Goal: Transaction & Acquisition: Book appointment/travel/reservation

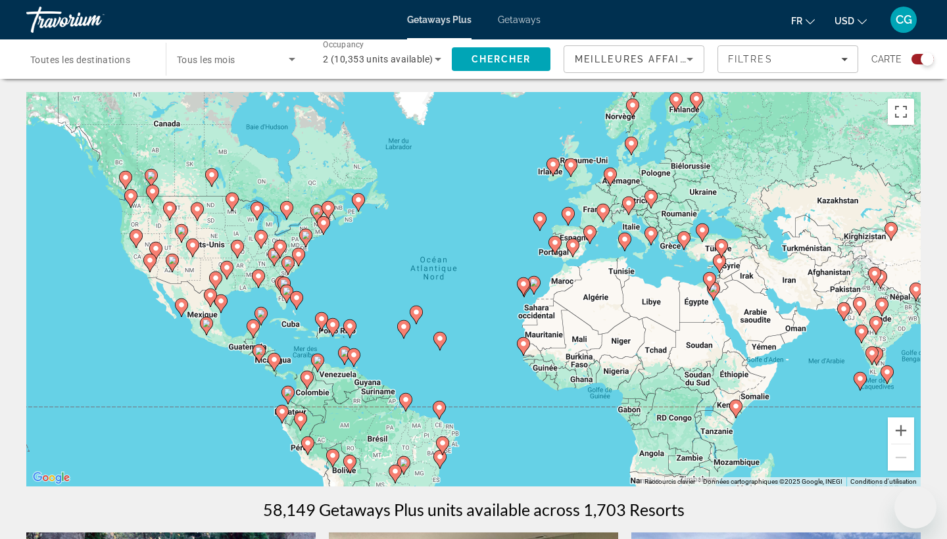
click at [129, 61] on span "Toutes les destinations" at bounding box center [80, 60] width 100 height 11
click at [129, 61] on input "Destination Toutes les destinations" at bounding box center [89, 60] width 118 height 16
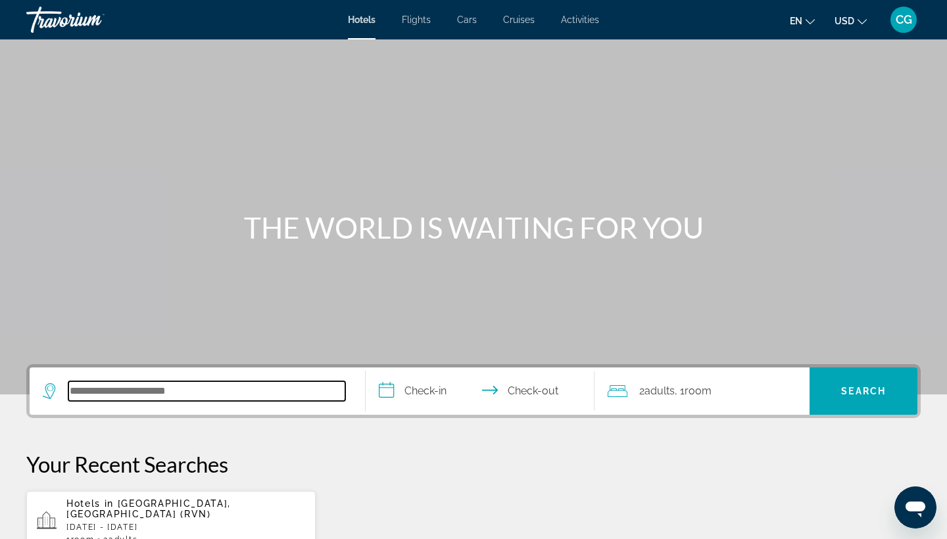
click at [196, 395] on input "Search hotel destination" at bounding box center [206, 392] width 277 height 20
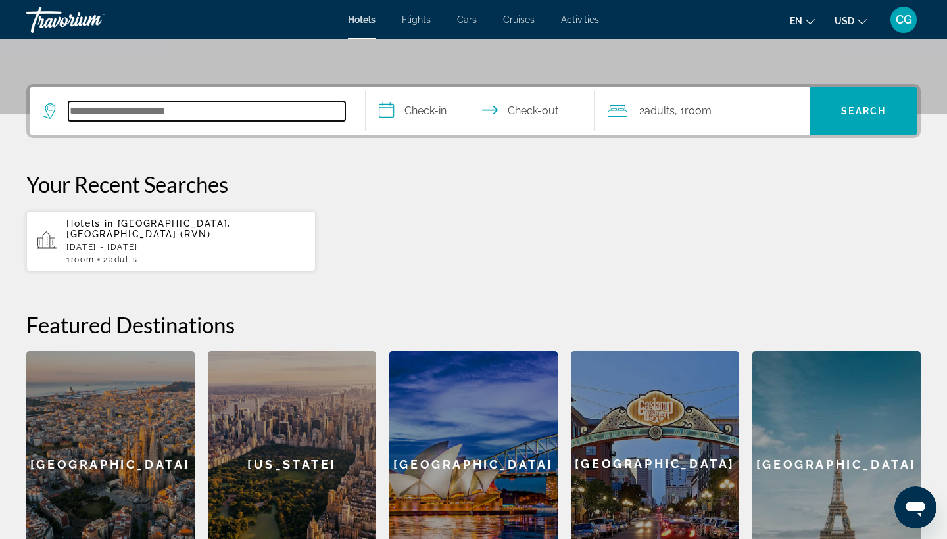
scroll to position [322, 0]
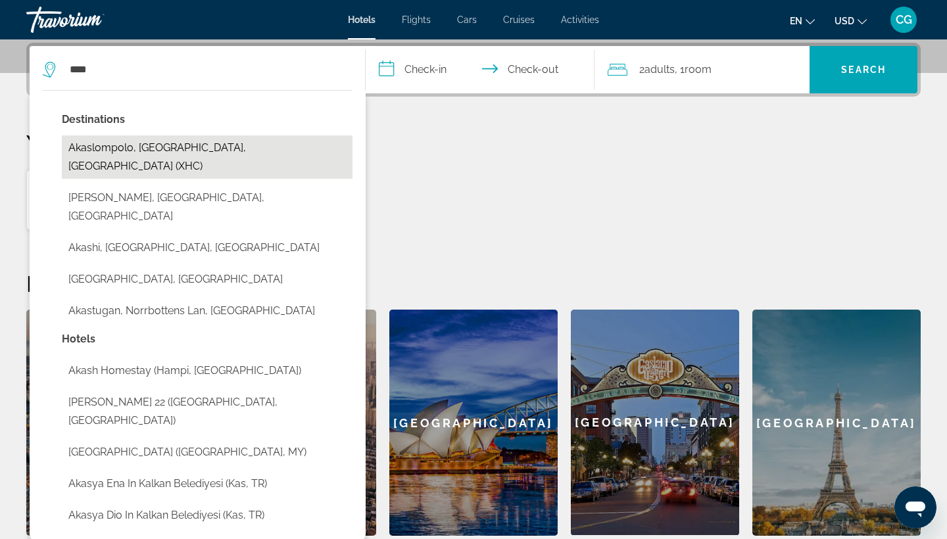
drag, startPoint x: 196, startPoint y: 395, endPoint x: 165, endPoint y: 148, distance: 249.3
click at [165, 148] on button "Akaslompolo, [GEOGRAPHIC_DATA], [GEOGRAPHIC_DATA] (XHC)" at bounding box center [207, 157] width 291 height 43
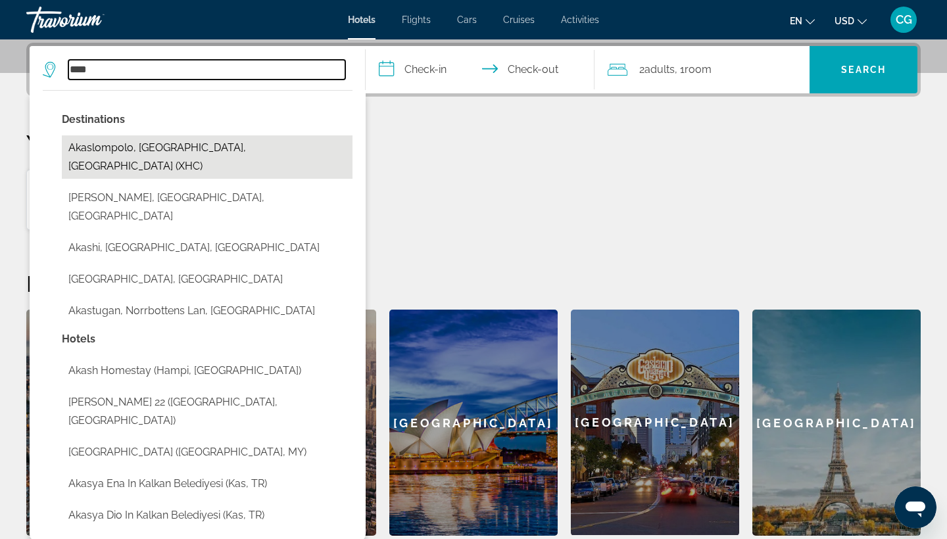
type input "**********"
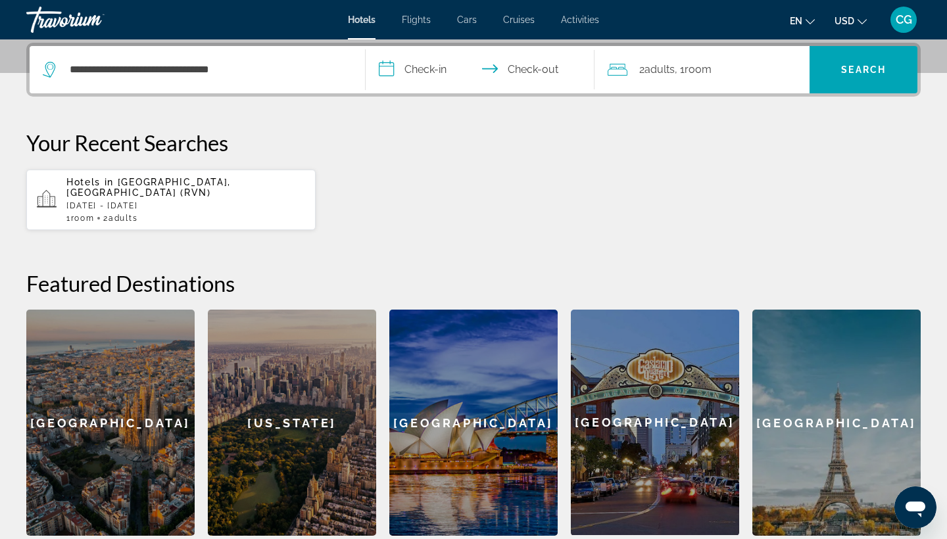
click at [411, 65] on input "**********" at bounding box center [483, 71] width 234 height 51
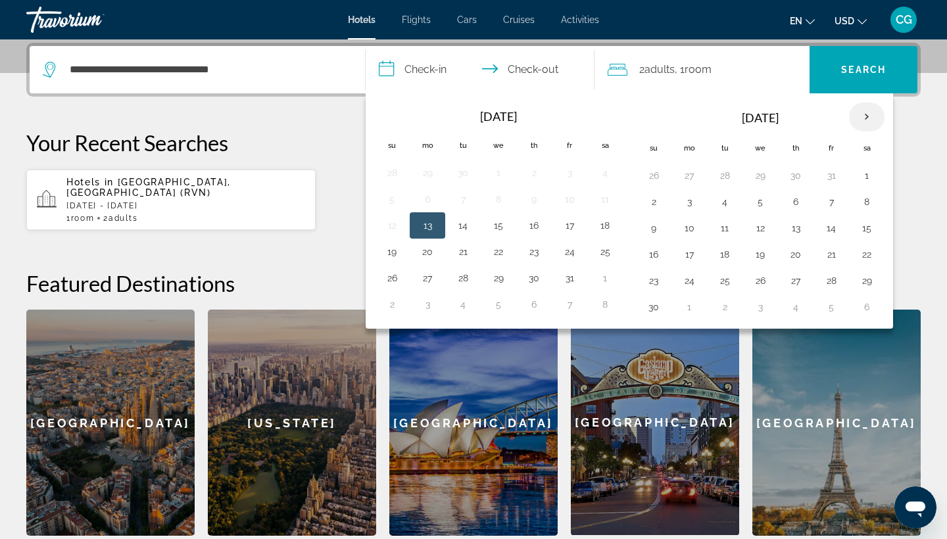
click at [866, 116] on th "Next month" at bounding box center [867, 117] width 36 height 29
click at [656, 249] on button "18" at bounding box center [653, 254] width 21 height 18
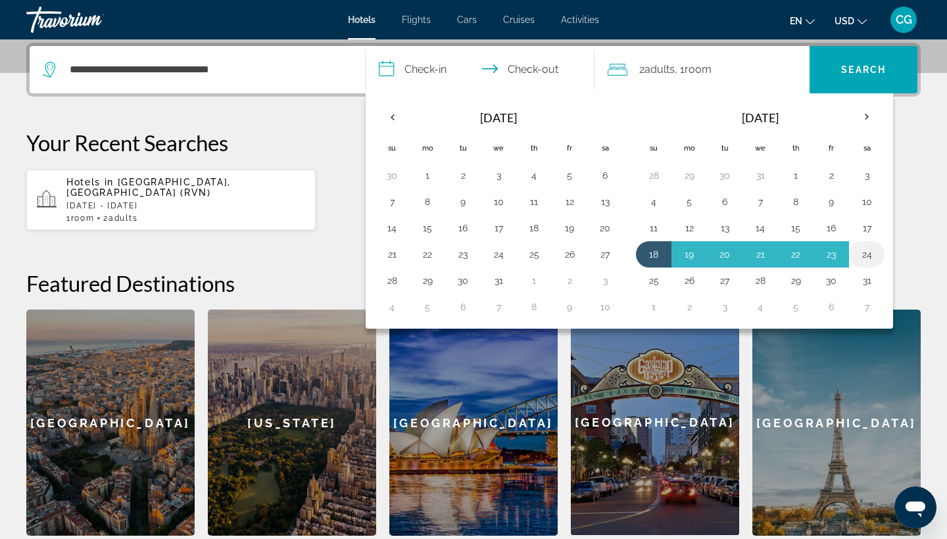
click at [869, 250] on button "24" at bounding box center [866, 254] width 21 height 18
type input "**********"
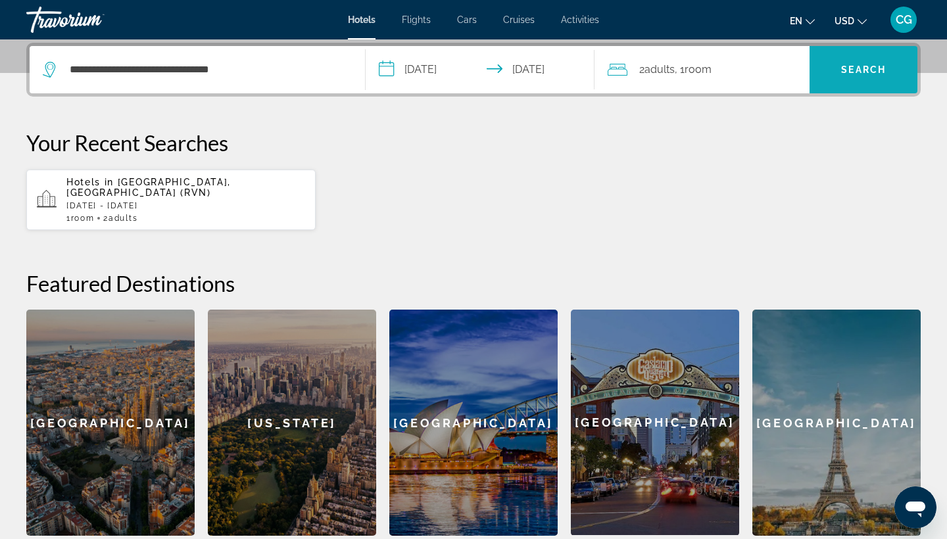
click at [867, 62] on span "Search" at bounding box center [864, 70] width 108 height 32
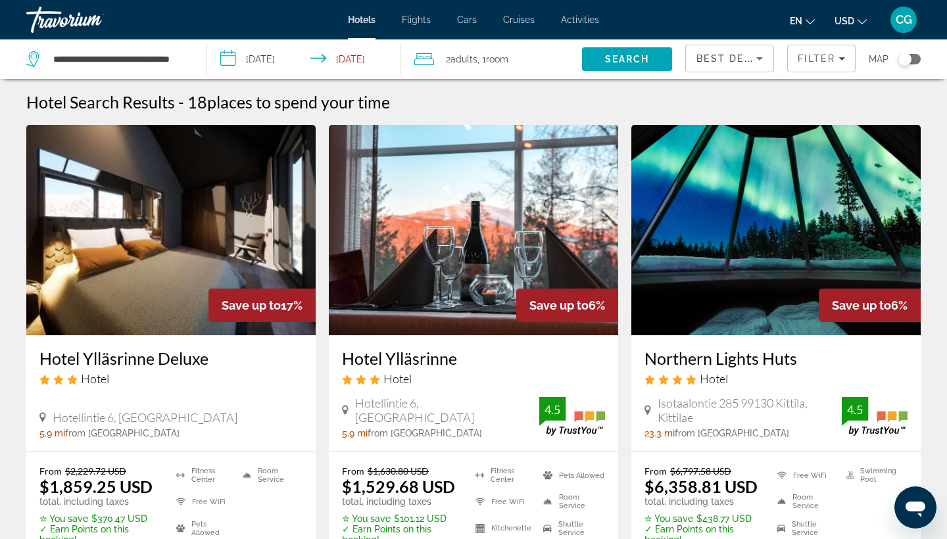
click at [861, 28] on button "USD USD ($) MXN (Mex$) CAD (Can$) GBP (£) EUR (€) AUD (A$) NZD (NZ$) CNY (CN¥)" at bounding box center [851, 20] width 32 height 19
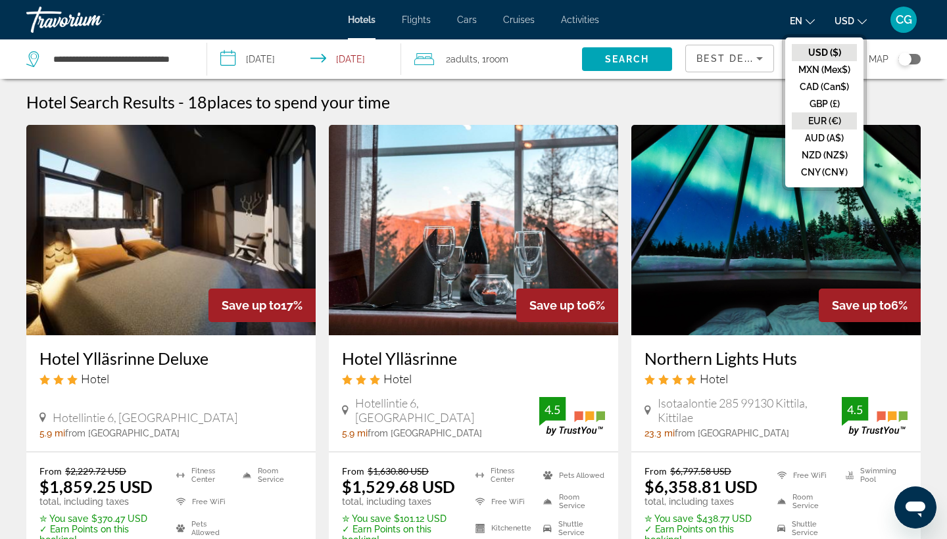
click at [827, 114] on button "EUR (€)" at bounding box center [824, 120] width 65 height 17
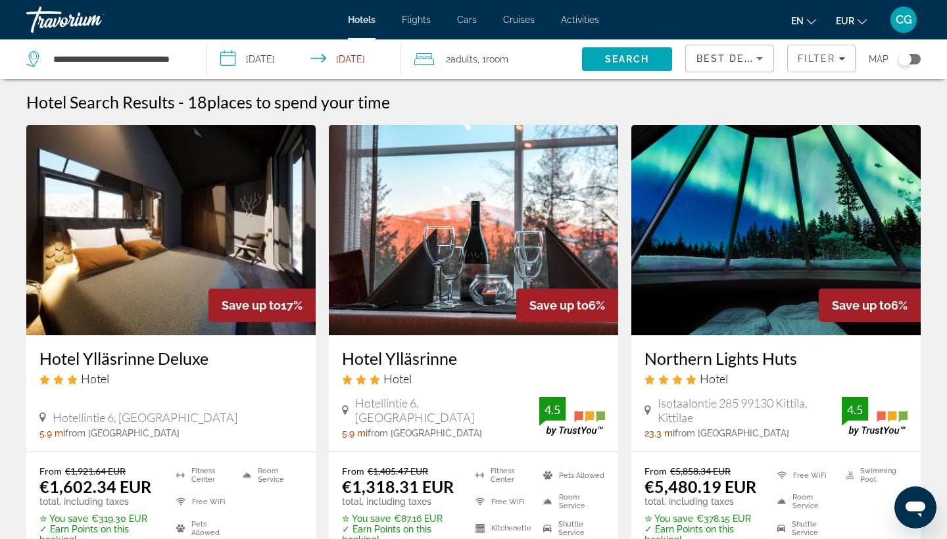
click at [745, 59] on span "Best Deals" at bounding box center [731, 58] width 68 height 11
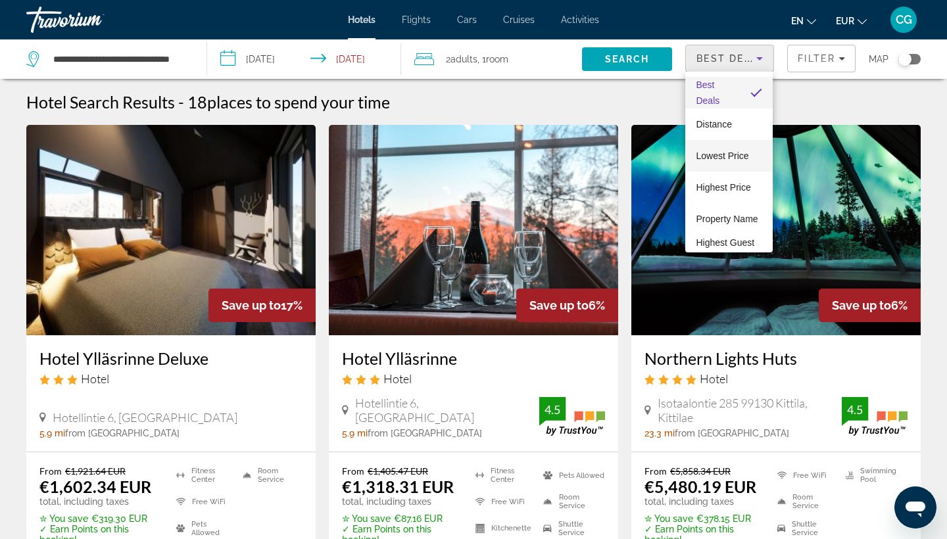
click at [731, 151] on span "Lowest Price" at bounding box center [722, 156] width 53 height 11
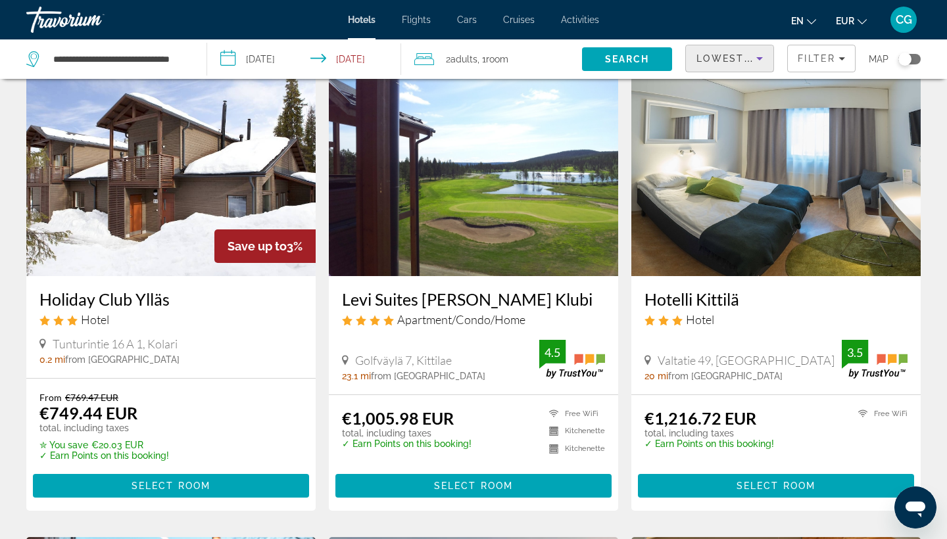
scroll to position [65, 0]
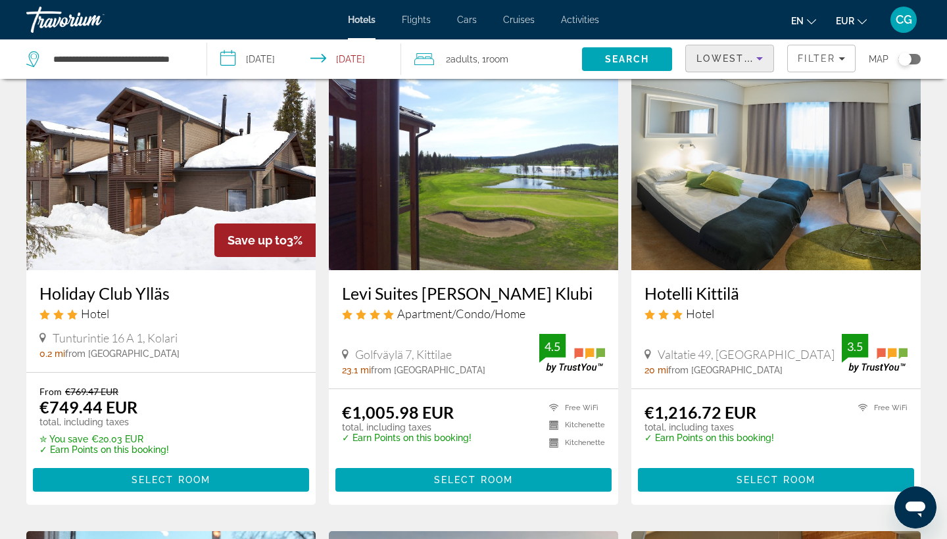
click at [180, 159] on img "Main content" at bounding box center [170, 165] width 289 height 211
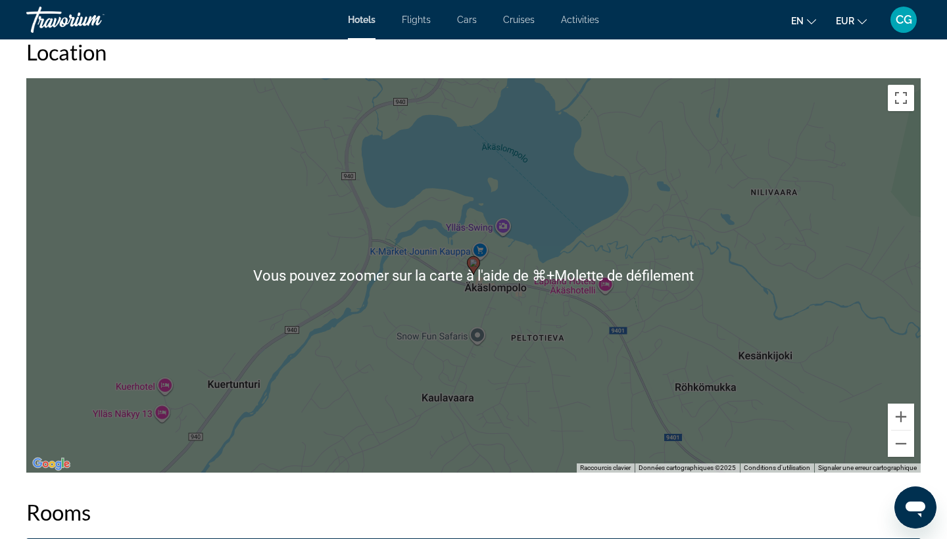
scroll to position [1169, 0]
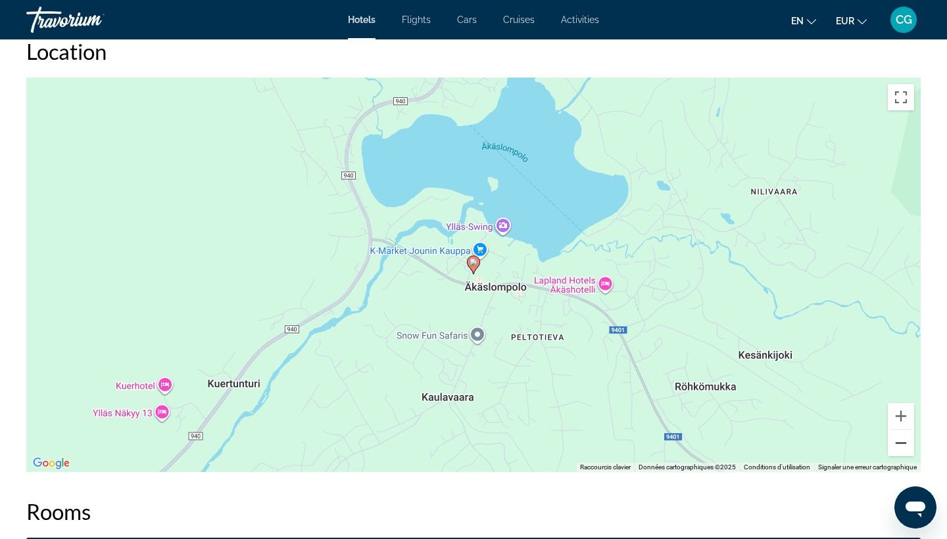
click at [903, 447] on button "Zoom arrière" at bounding box center [901, 443] width 26 height 26
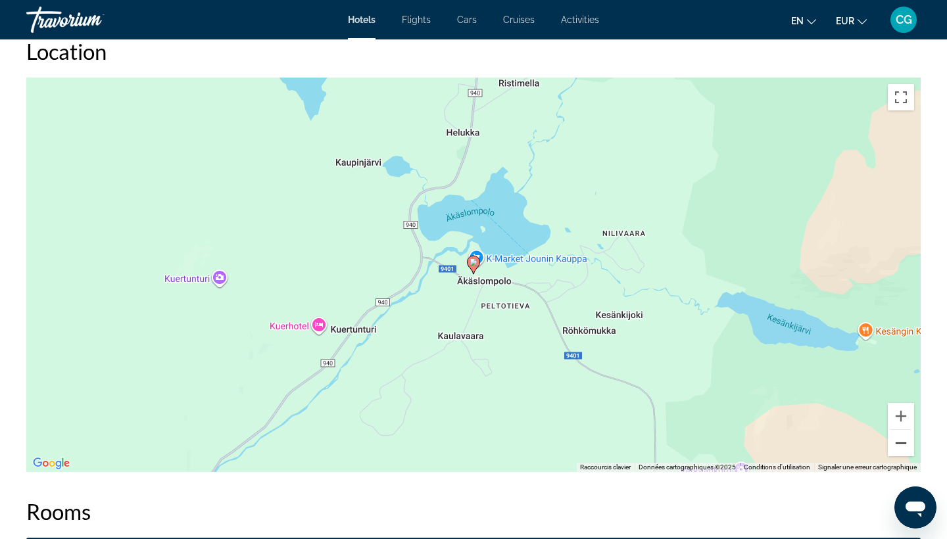
click at [903, 447] on button "Zoom arrière" at bounding box center [901, 443] width 26 height 26
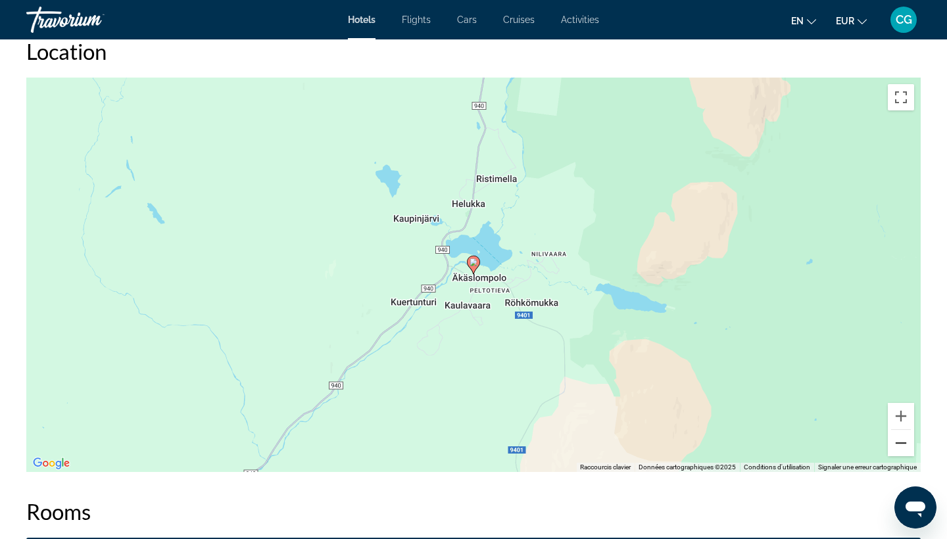
click at [903, 447] on button "Zoom arrière" at bounding box center [901, 443] width 26 height 26
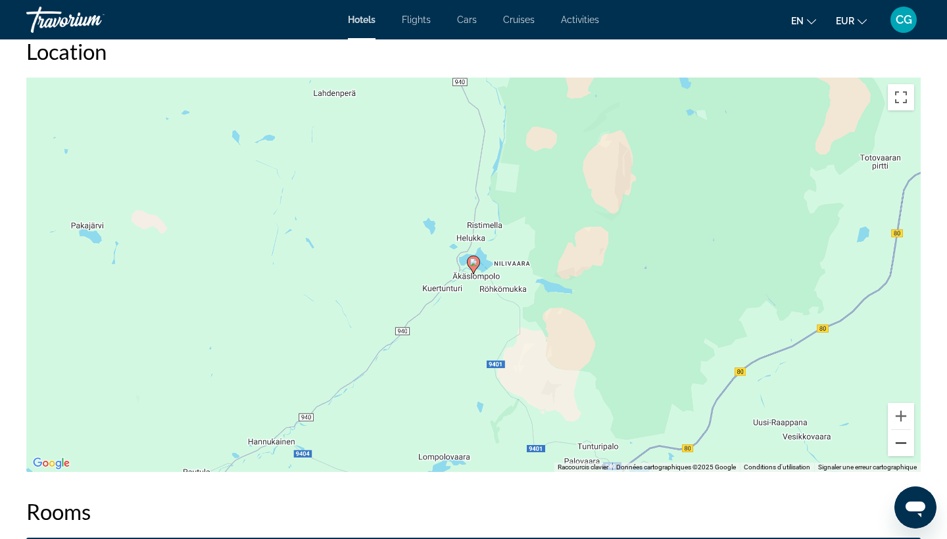
click at [903, 447] on button "Zoom arrière" at bounding box center [901, 443] width 26 height 26
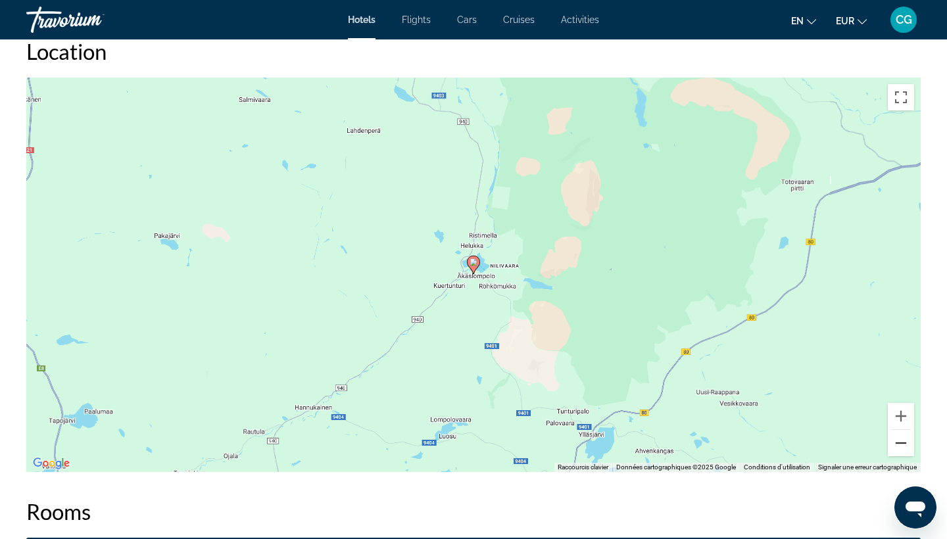
click at [903, 447] on button "Zoom arrière" at bounding box center [901, 443] width 26 height 26
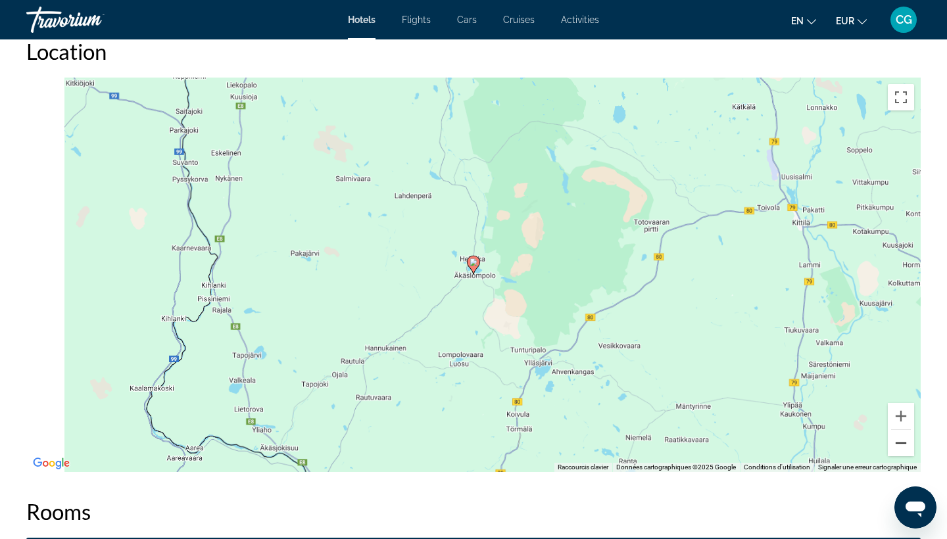
click at [903, 447] on button "Zoom arrière" at bounding box center [901, 443] width 26 height 26
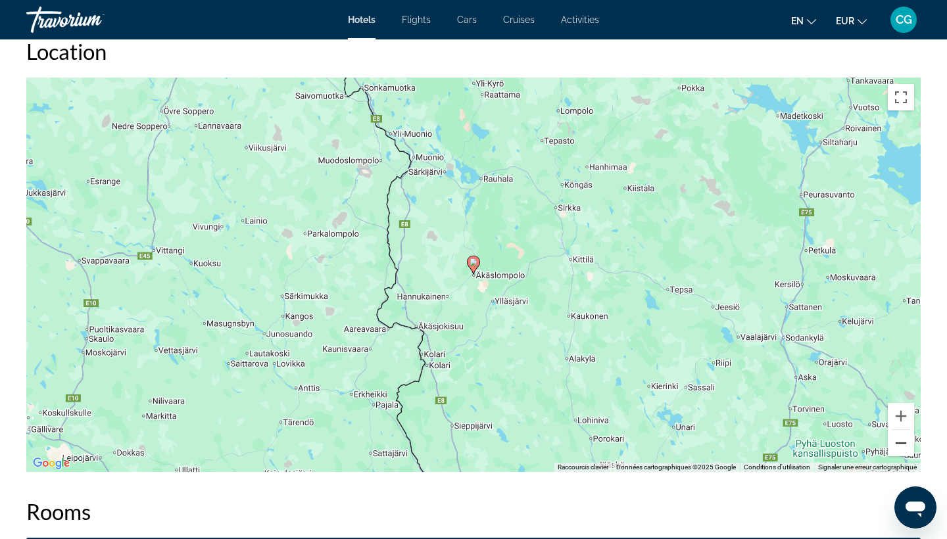
click at [903, 447] on button "Zoom arrière" at bounding box center [901, 443] width 26 height 26
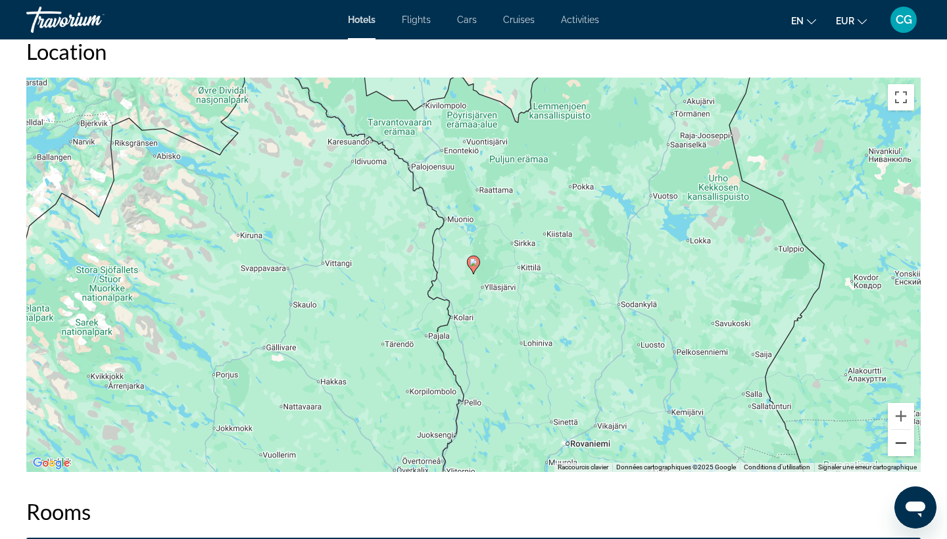
click at [903, 447] on button "Zoom arrière" at bounding box center [901, 443] width 26 height 26
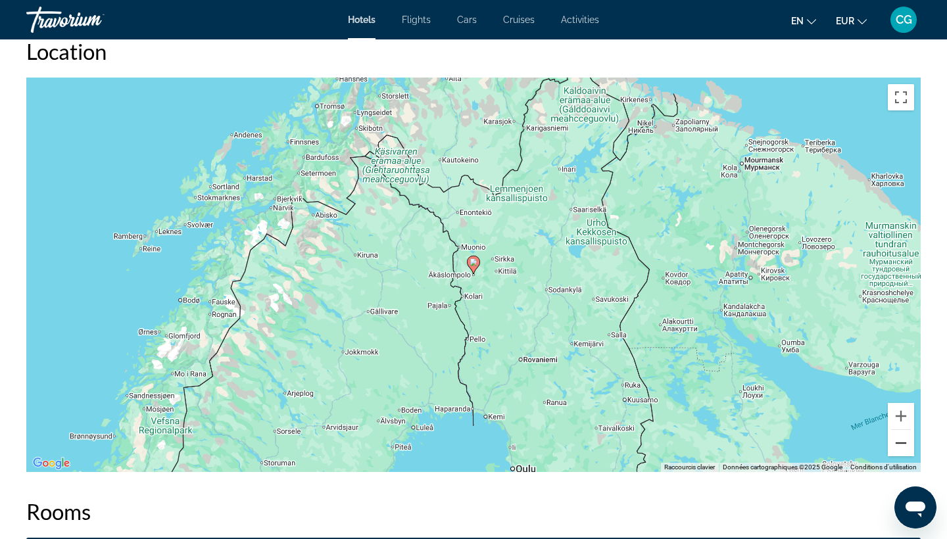
click at [903, 447] on button "Zoom arrière" at bounding box center [901, 443] width 26 height 26
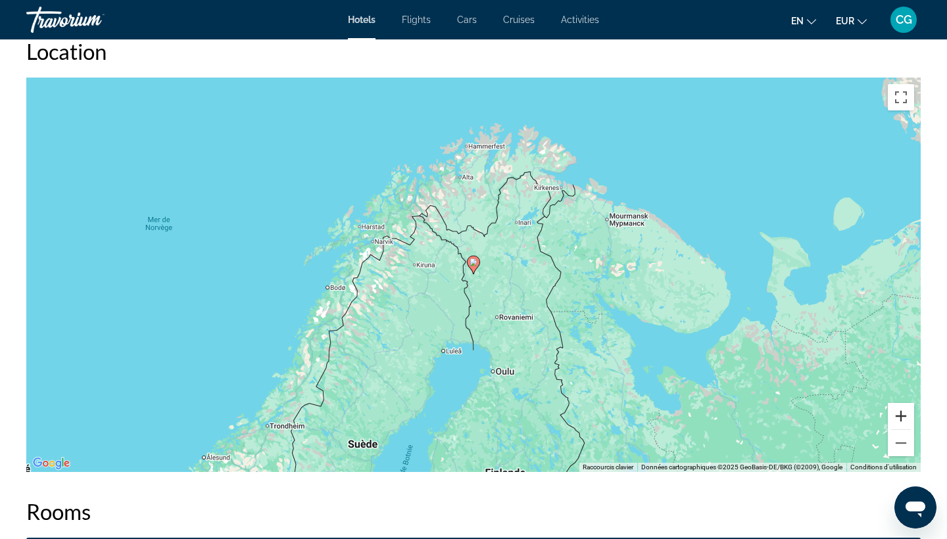
click at [906, 416] on button "Zoom avant" at bounding box center [901, 416] width 26 height 26
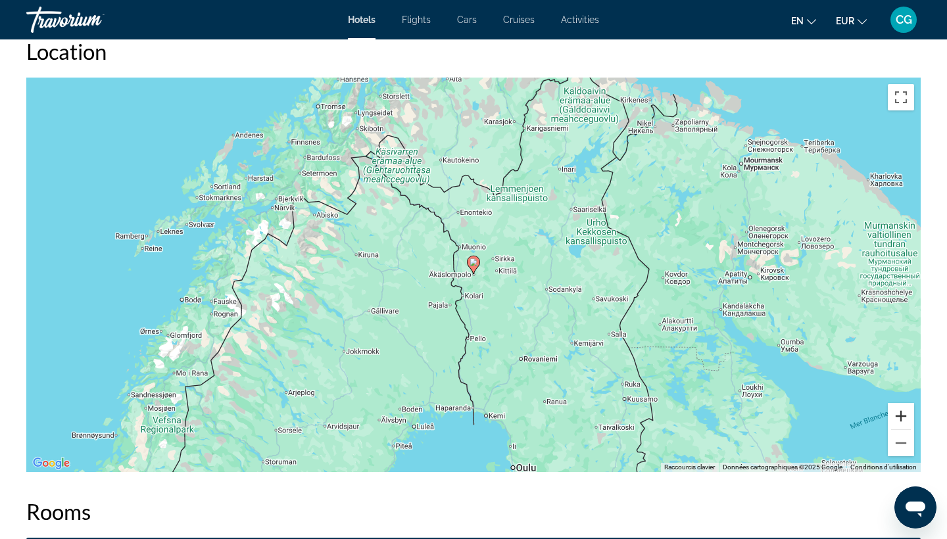
click at [906, 416] on button "Zoom avant" at bounding box center [901, 416] width 26 height 26
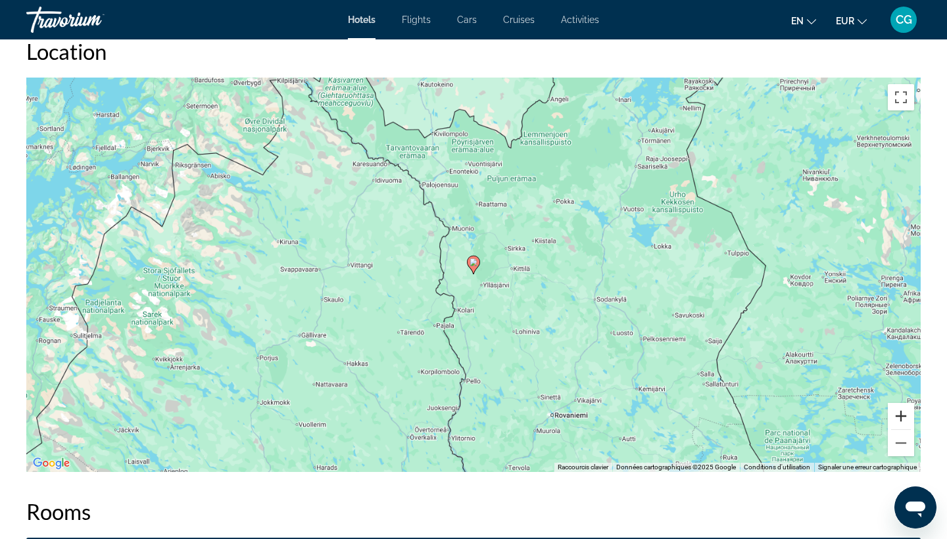
click at [906, 416] on button "Zoom avant" at bounding box center [901, 416] width 26 height 26
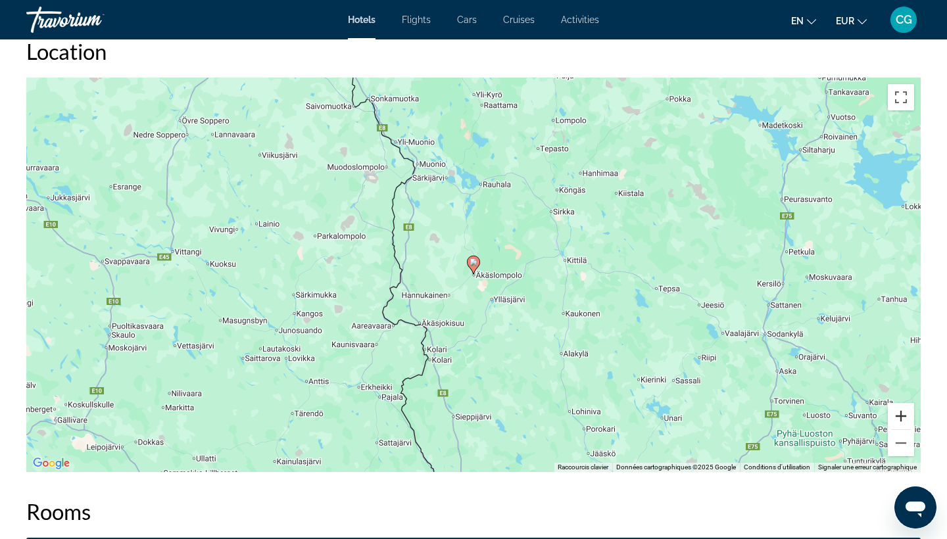
click at [906, 416] on button "Zoom avant" at bounding box center [901, 416] width 26 height 26
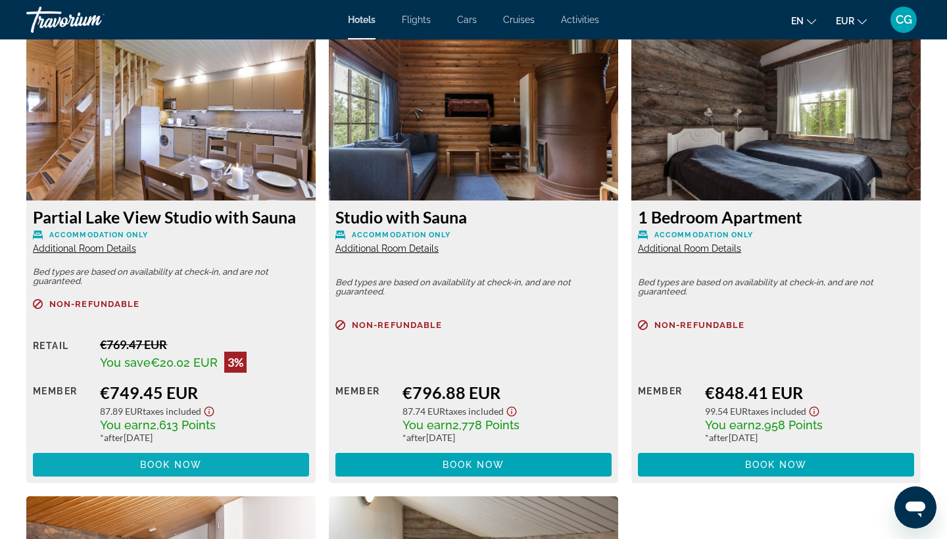
scroll to position [1762, 0]
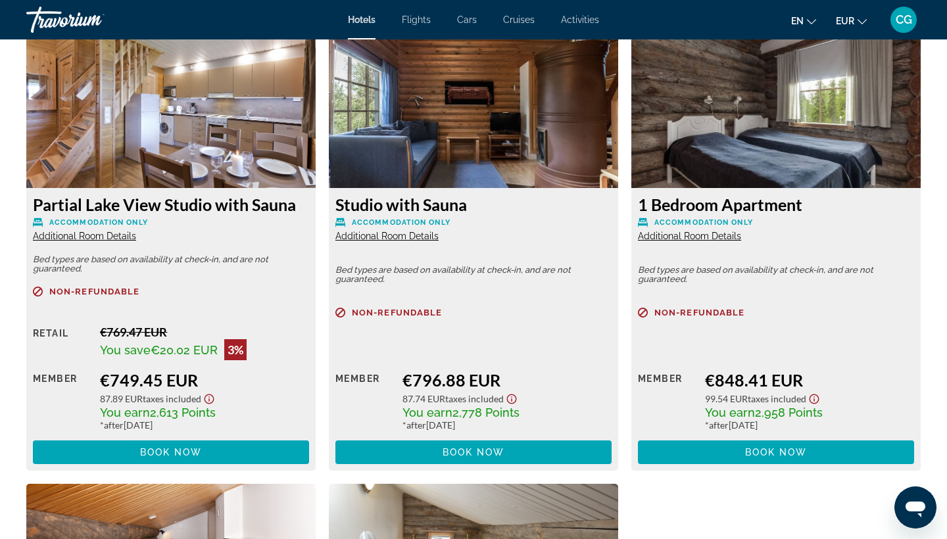
click at [585, 22] on span "Activities" at bounding box center [580, 19] width 38 height 11
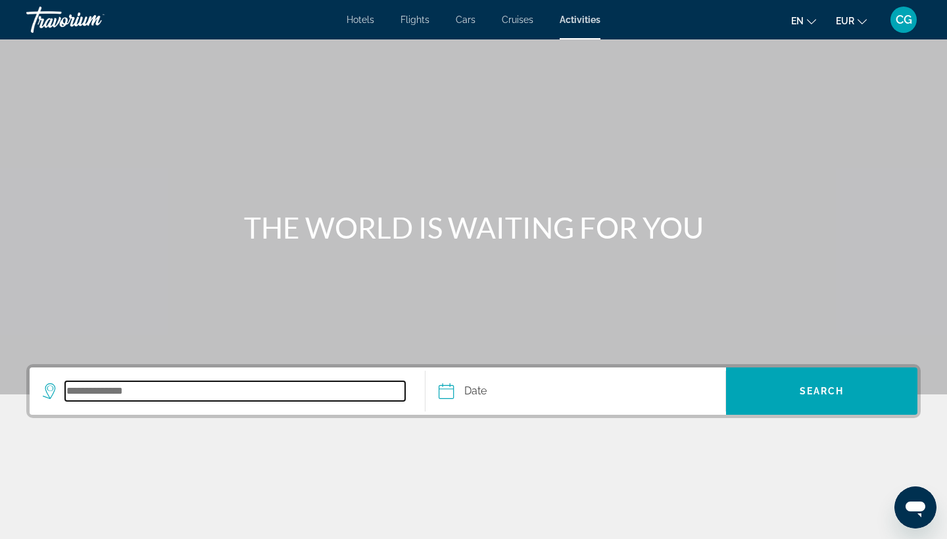
click at [134, 389] on input "Search destination" at bounding box center [235, 392] width 340 height 20
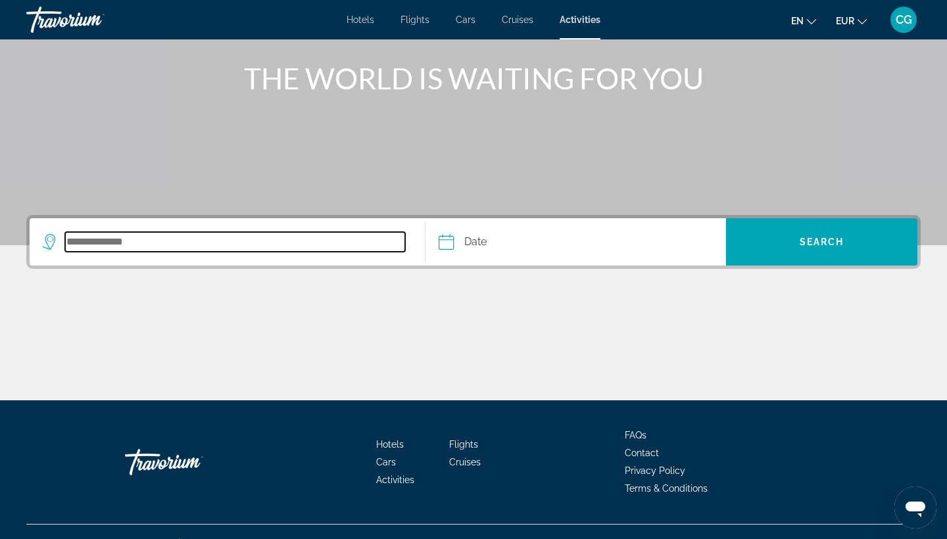
scroll to position [172, 0]
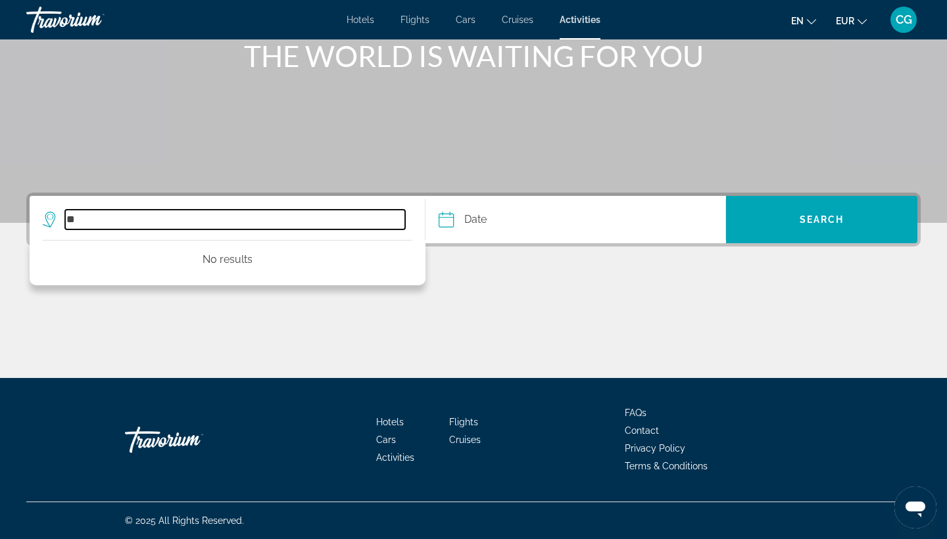
type input "*"
type input "**"
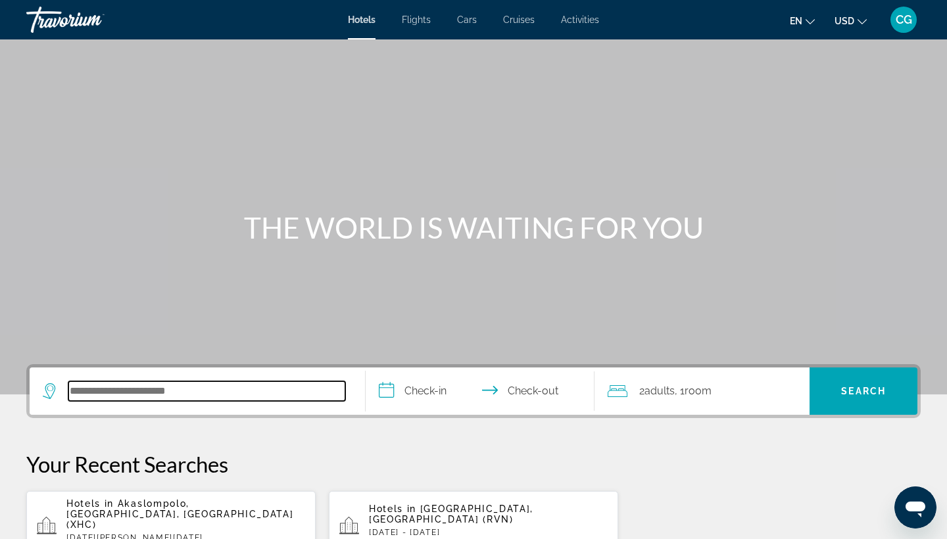
click at [111, 388] on input "Search hotel destination" at bounding box center [206, 392] width 277 height 20
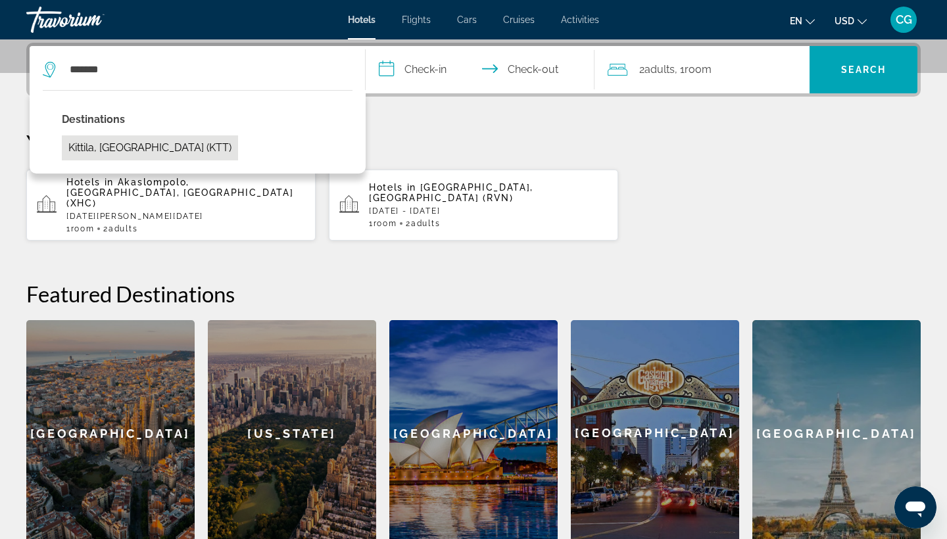
click at [157, 145] on button "Kittila, Finland (KTT)" at bounding box center [150, 148] width 176 height 25
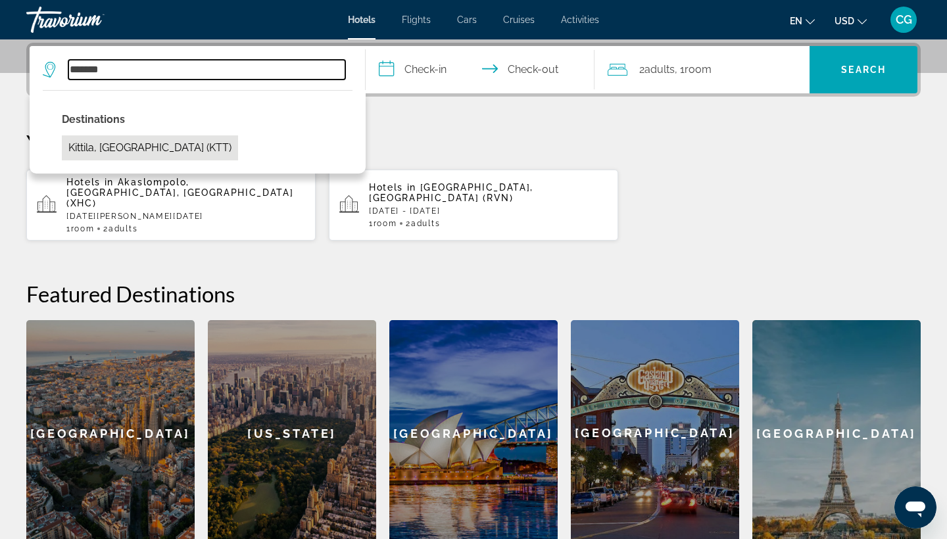
type input "**********"
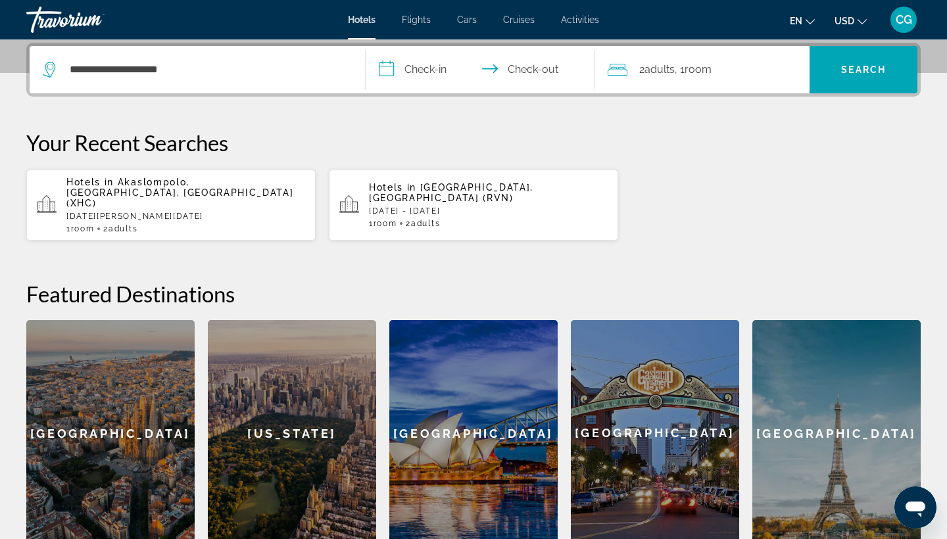
click at [423, 68] on input "**********" at bounding box center [483, 71] width 234 height 51
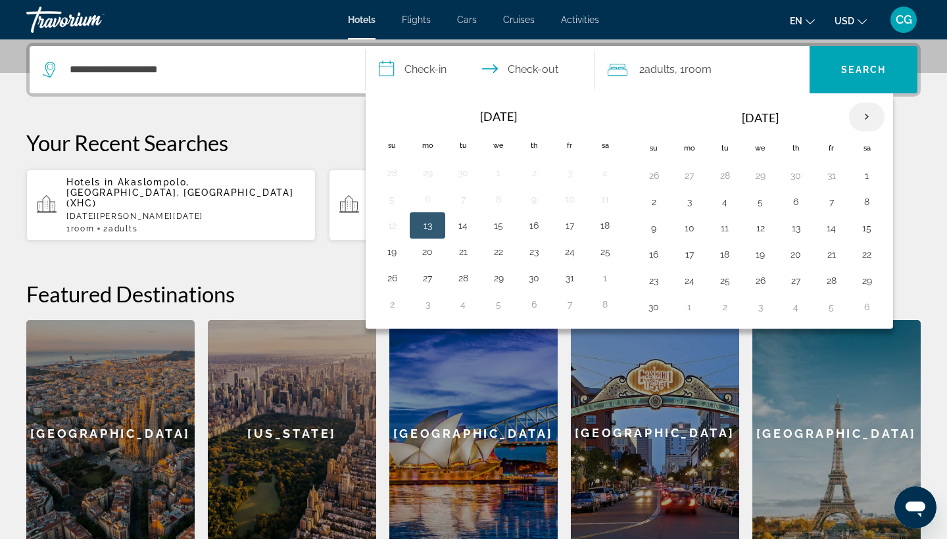
click at [864, 118] on th "Next month" at bounding box center [867, 117] width 36 height 29
click at [655, 248] on button "18" at bounding box center [653, 254] width 21 height 18
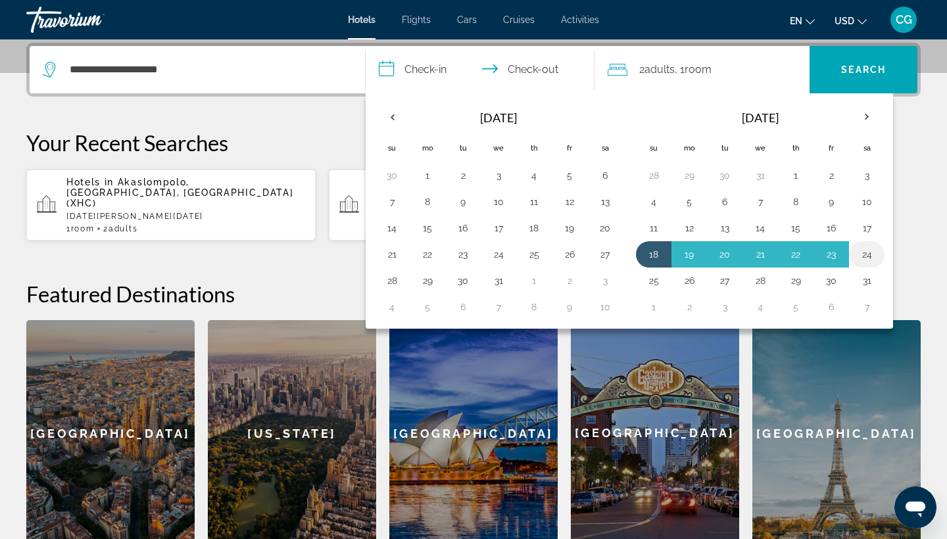
click at [872, 256] on button "24" at bounding box center [866, 254] width 21 height 18
type input "**********"
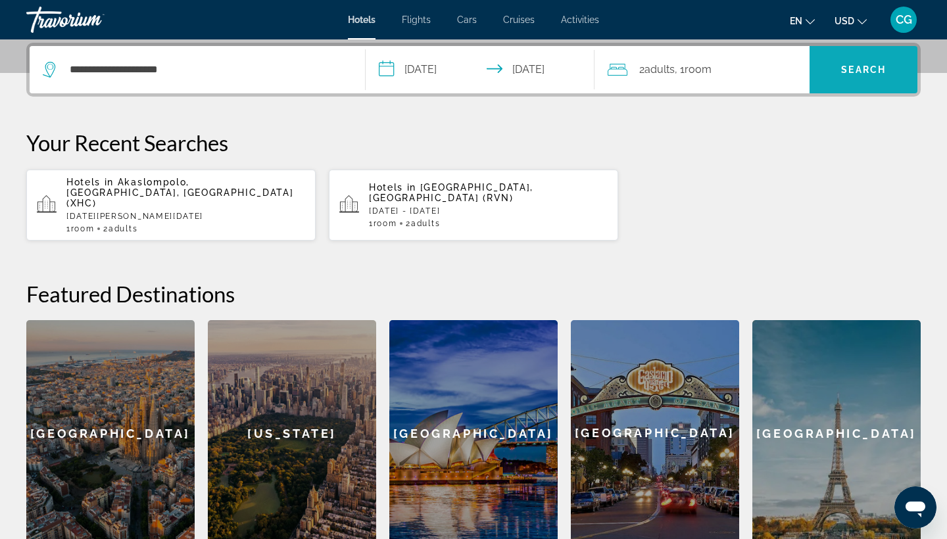
click at [875, 84] on span "Search" at bounding box center [864, 70] width 108 height 32
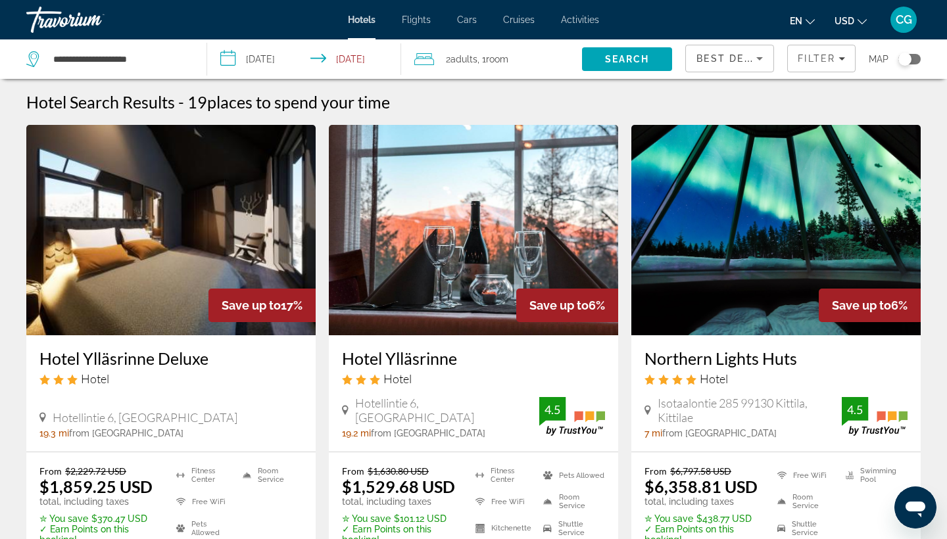
click at [739, 68] on div "Best Deals" at bounding box center [730, 63] width 66 height 37
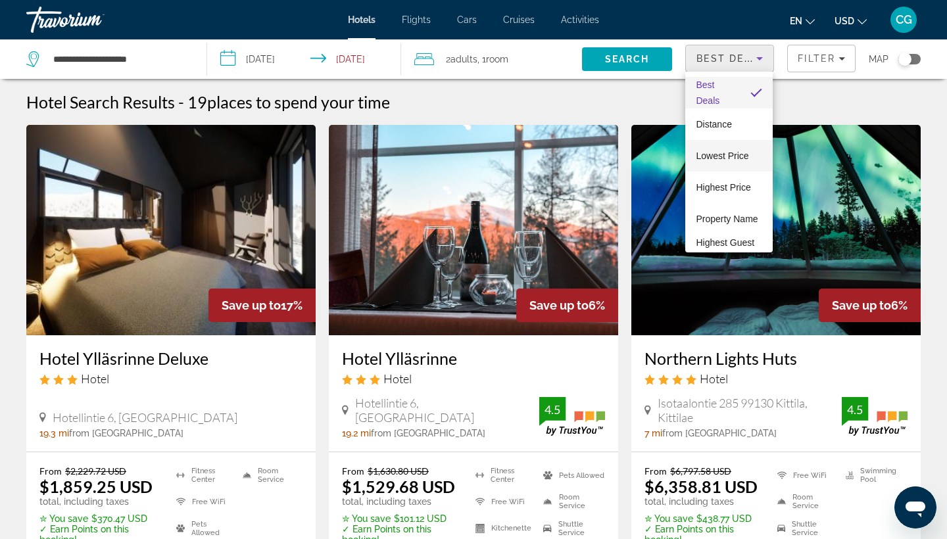
click at [718, 166] on mat-option "Lowest Price" at bounding box center [728, 156] width 87 height 32
